Goal: Navigation & Orientation: Find specific page/section

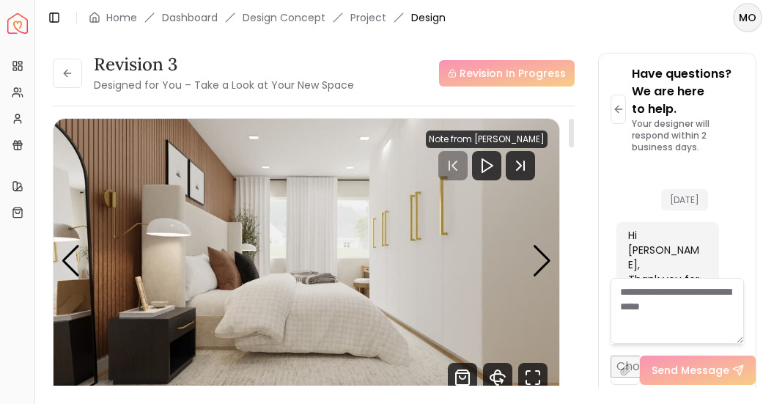
scroll to position [8334, 0]
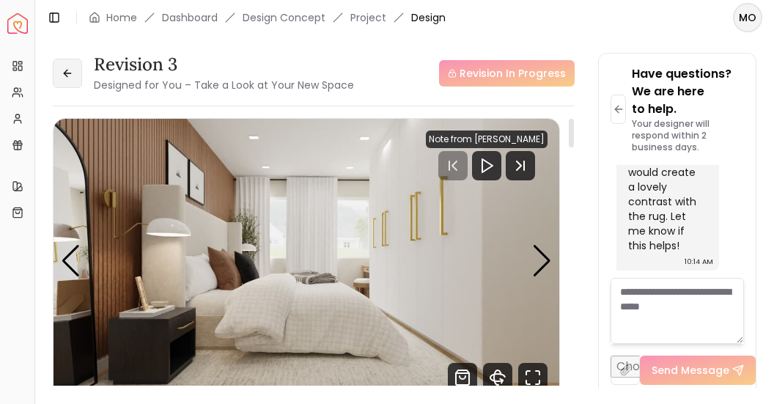
click at [67, 70] on icon at bounding box center [66, 73] width 4 height 7
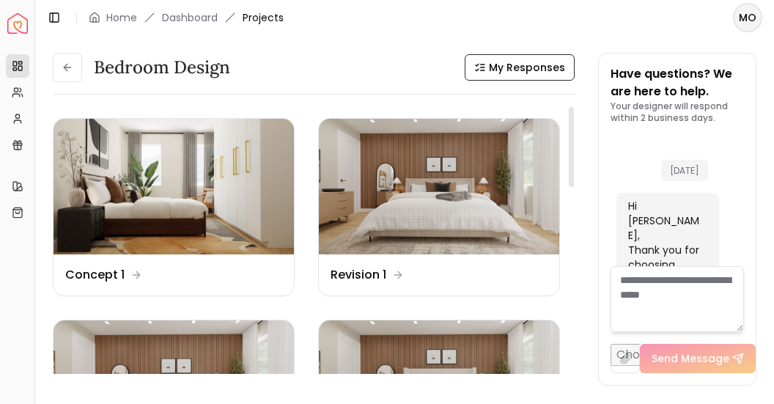
scroll to position [8574, 0]
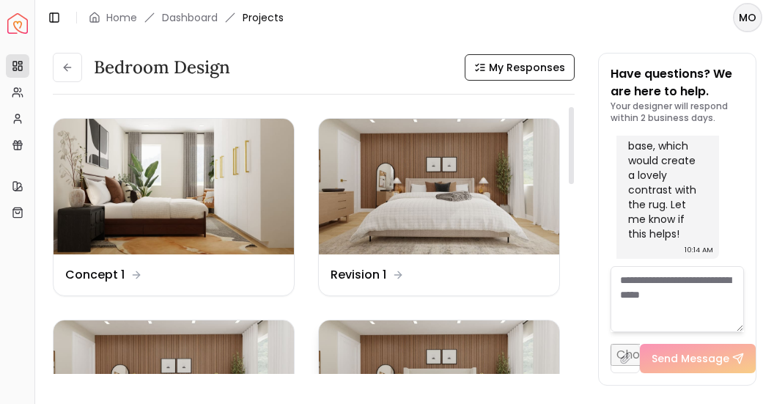
click at [486, 337] on img at bounding box center [439, 388] width 241 height 136
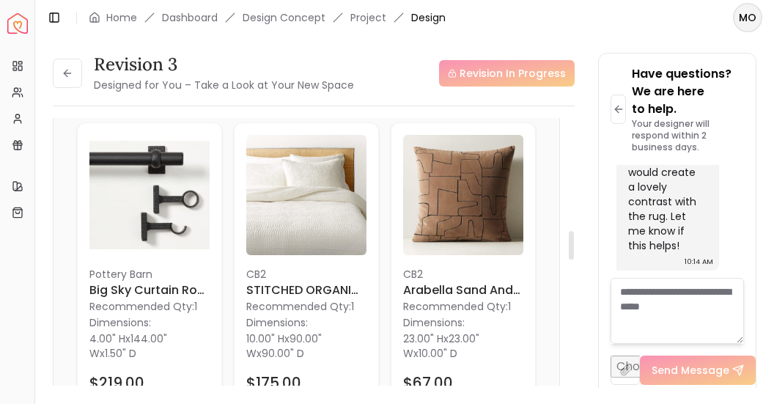
scroll to position [1062, 0]
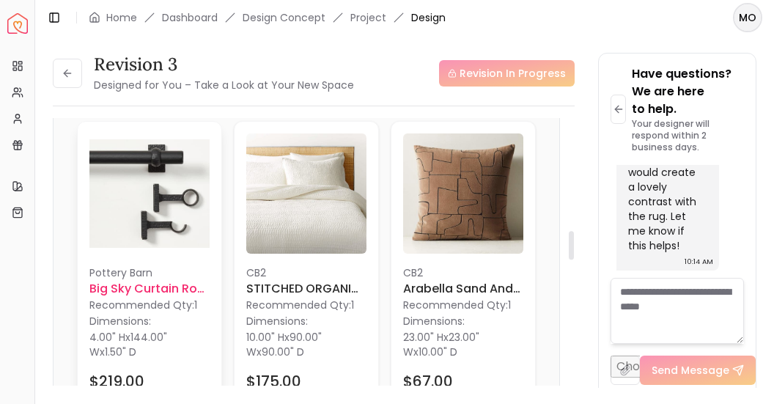
click at [182, 283] on h6 "Big Sky Curtain Rod 108"-144"" at bounding box center [149, 289] width 120 height 18
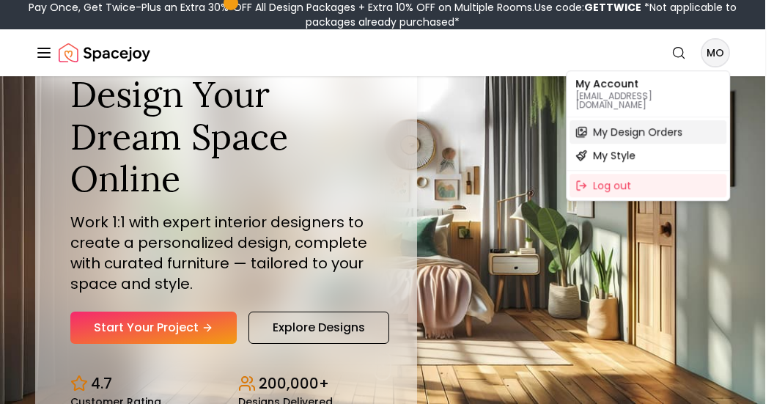
click at [634, 127] on span "My Design Orders" at bounding box center [637, 132] width 89 height 15
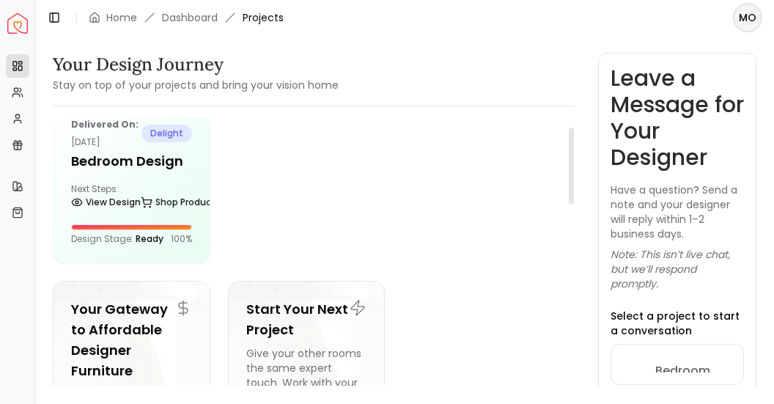
scroll to position [31, 0]
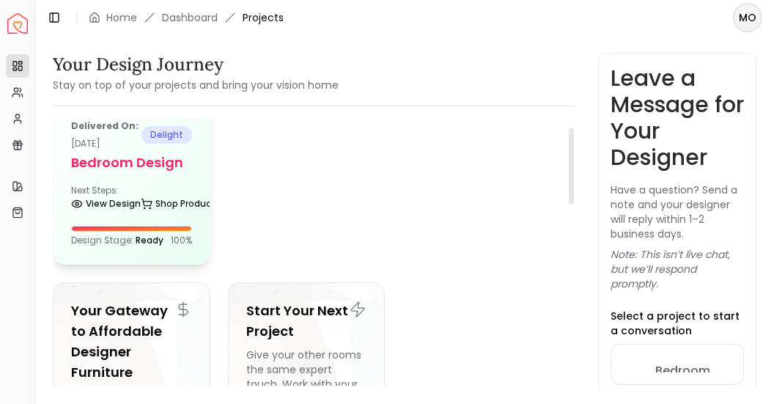
click at [188, 170] on h5 "Bedroom Design" at bounding box center [131, 163] width 121 height 21
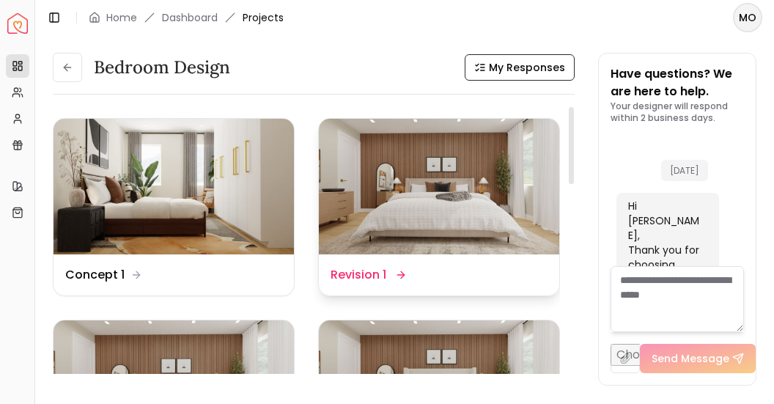
scroll to position [8574, 0]
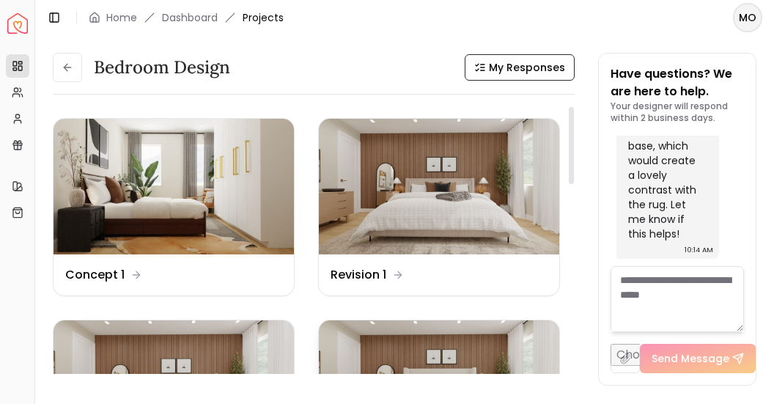
click at [458, 338] on img at bounding box center [439, 388] width 241 height 136
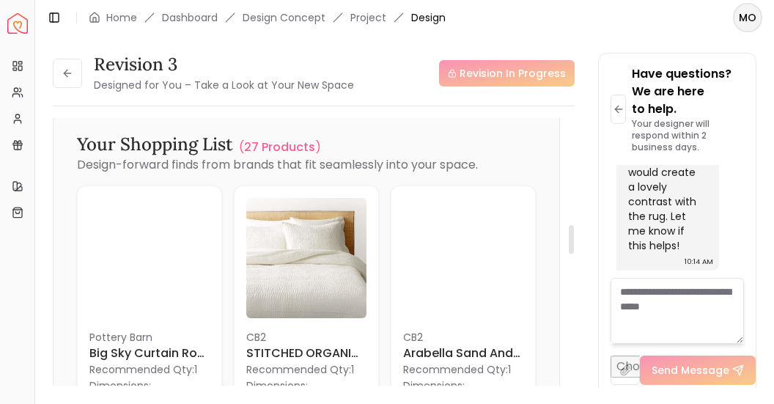
scroll to position [1013, 0]
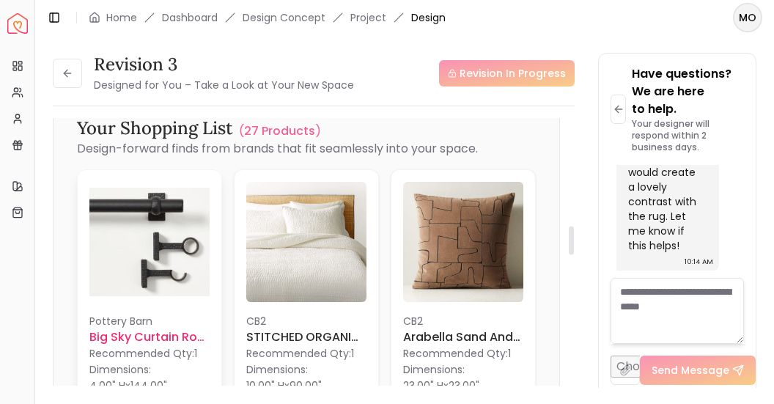
click at [130, 340] on h6 "Big Sky Curtain Rod 108"-144"" at bounding box center [149, 337] width 120 height 18
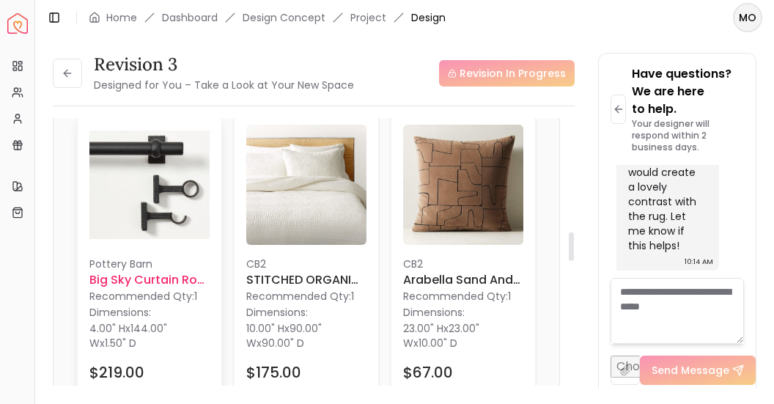
scroll to position [1071, 0]
